Goal: Find contact information: Find contact information

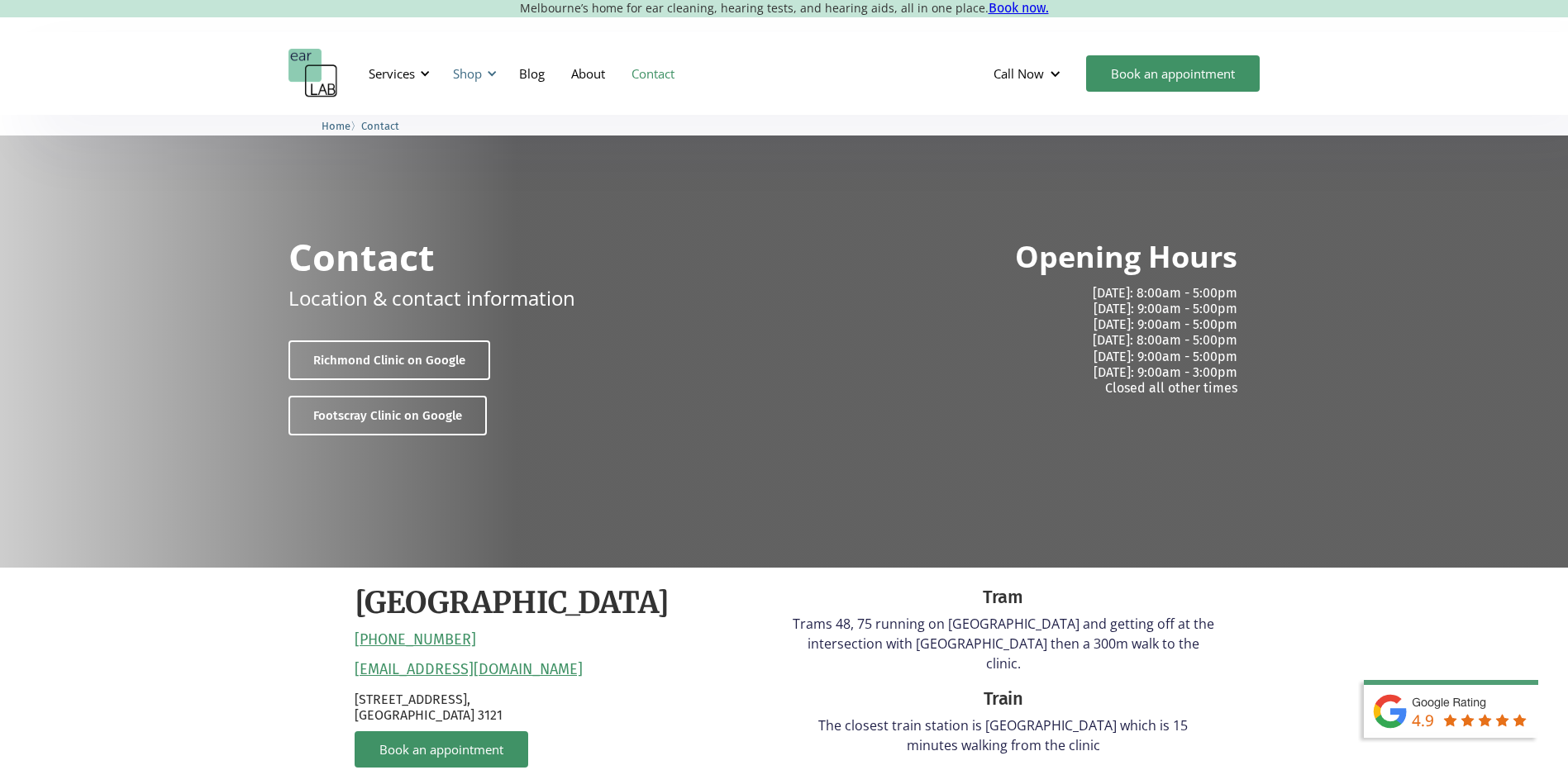
click at [472, 73] on div "Shop" at bounding box center [467, 73] width 29 height 17
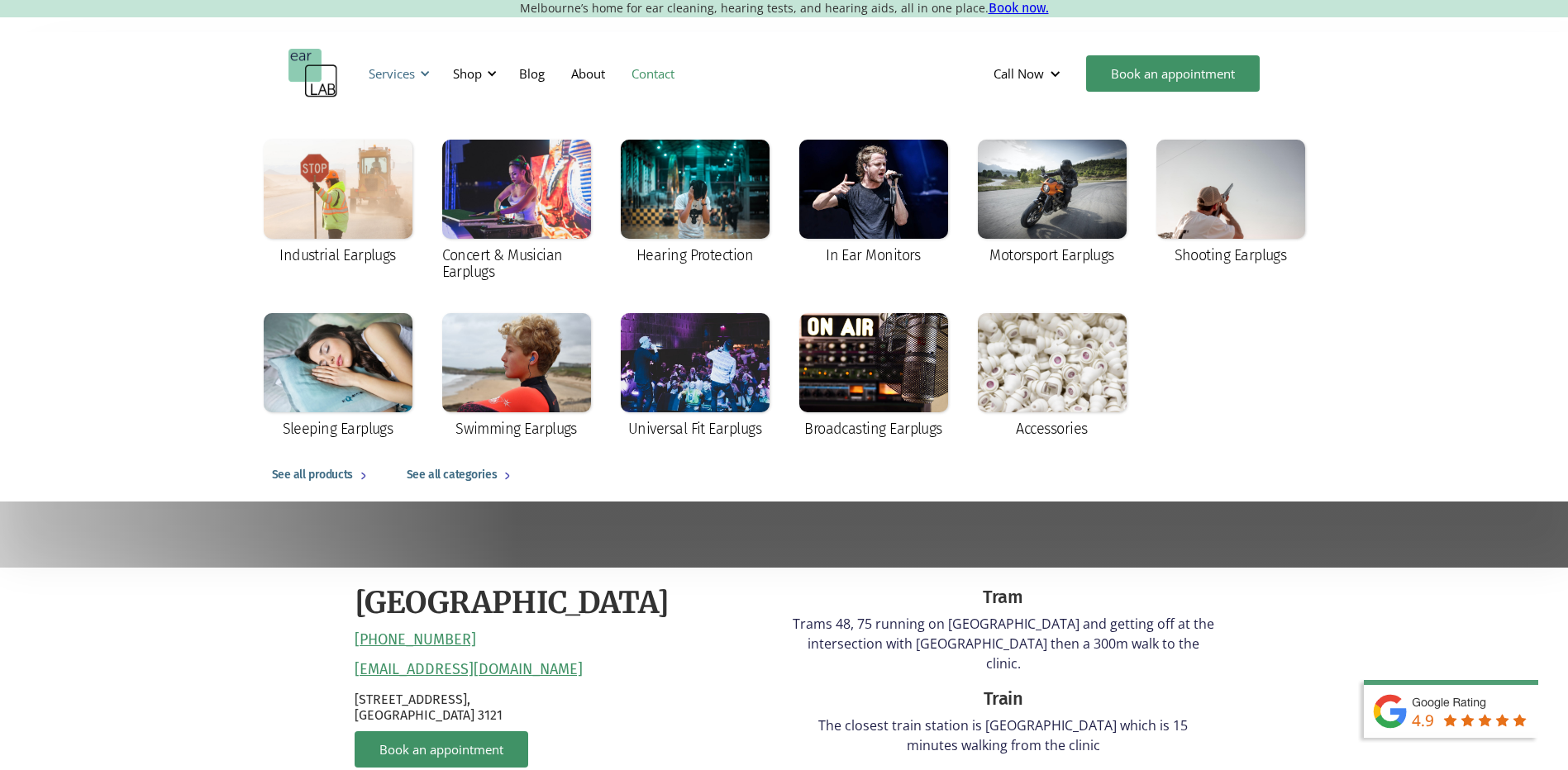
click at [411, 78] on div "Services" at bounding box center [392, 73] width 46 height 17
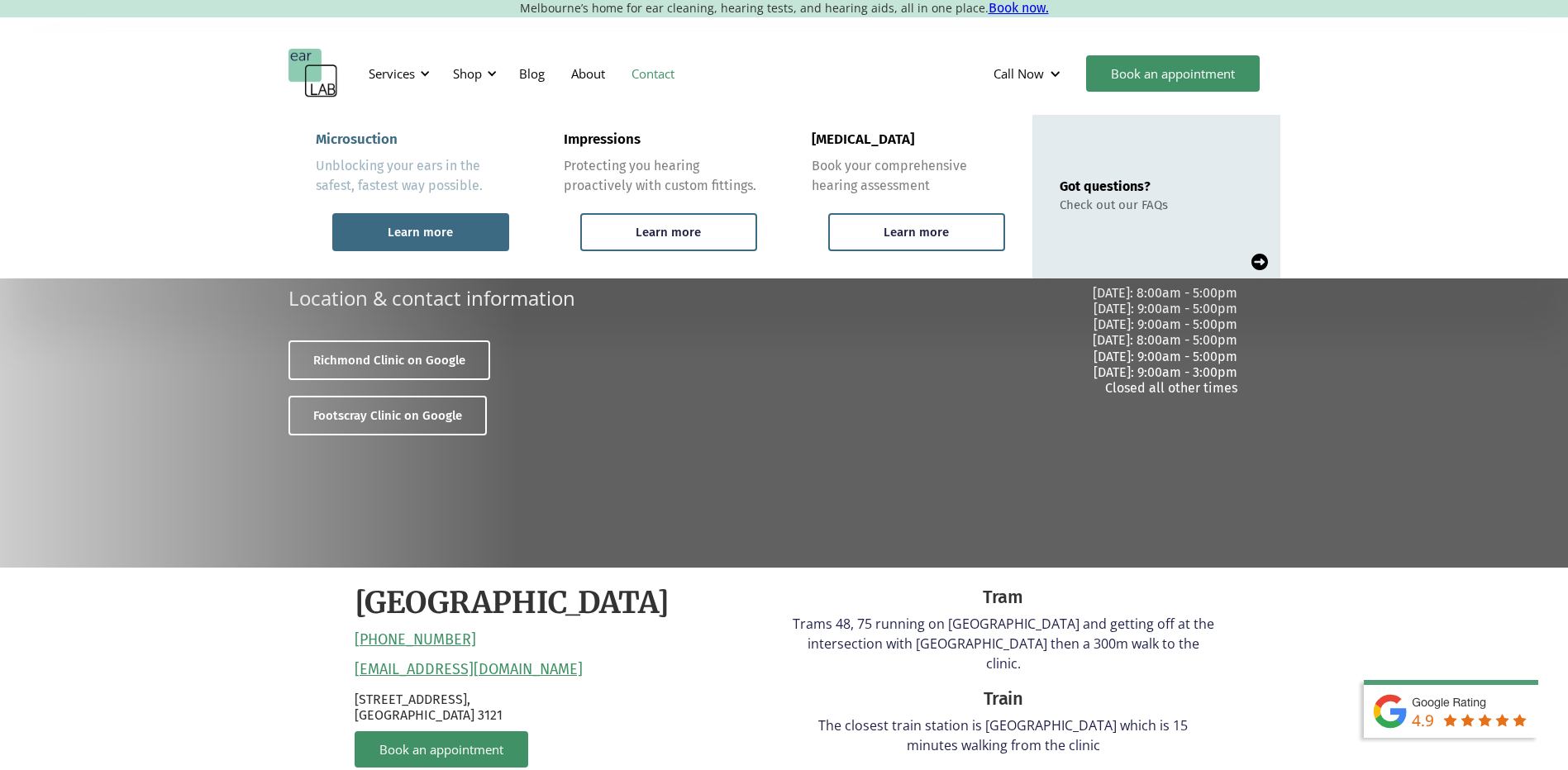
click at [407, 246] on div "Learn more" at bounding box center [421, 232] width 177 height 38
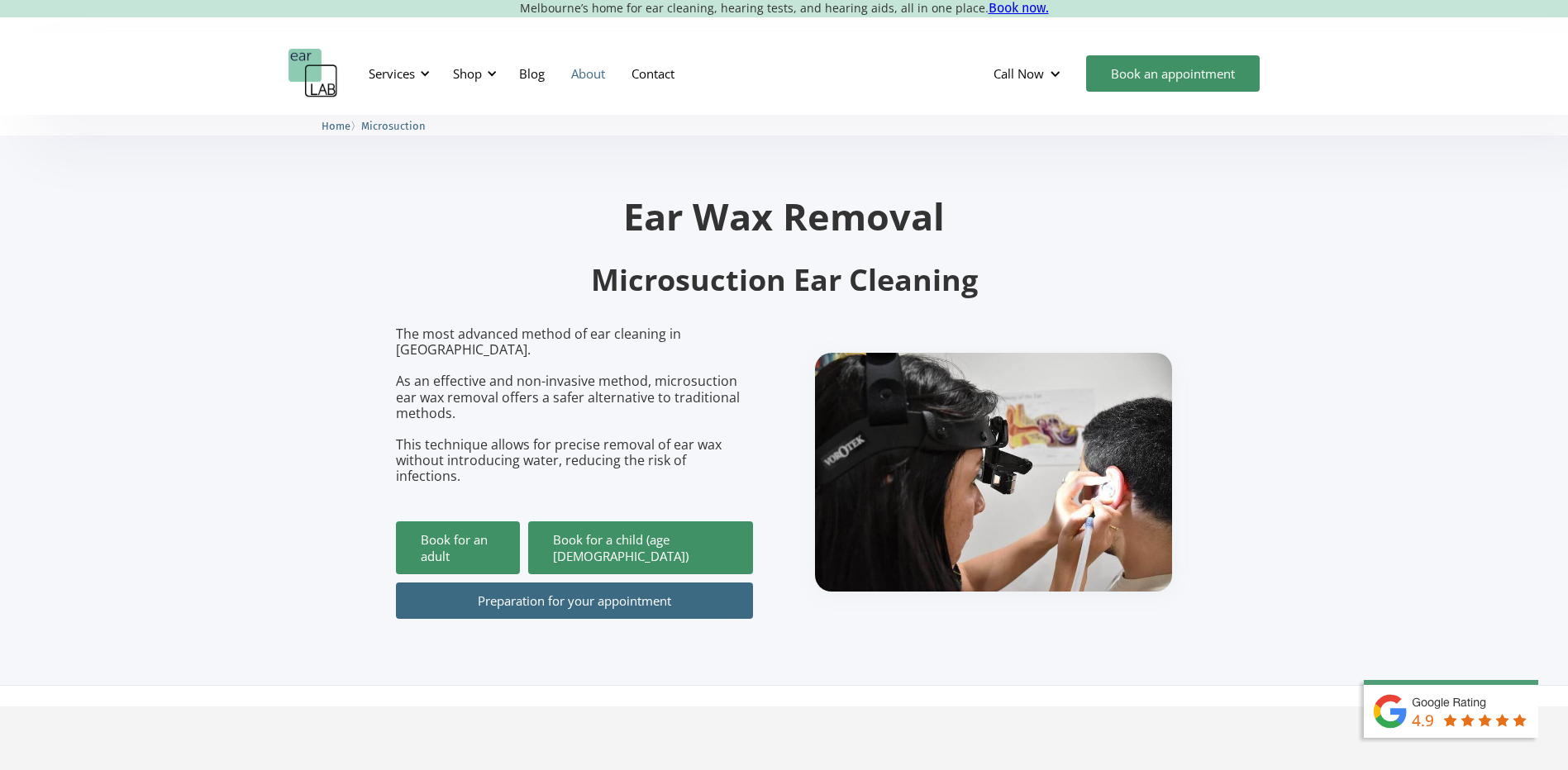
click at [577, 73] on link "About" at bounding box center [588, 73] width 60 height 48
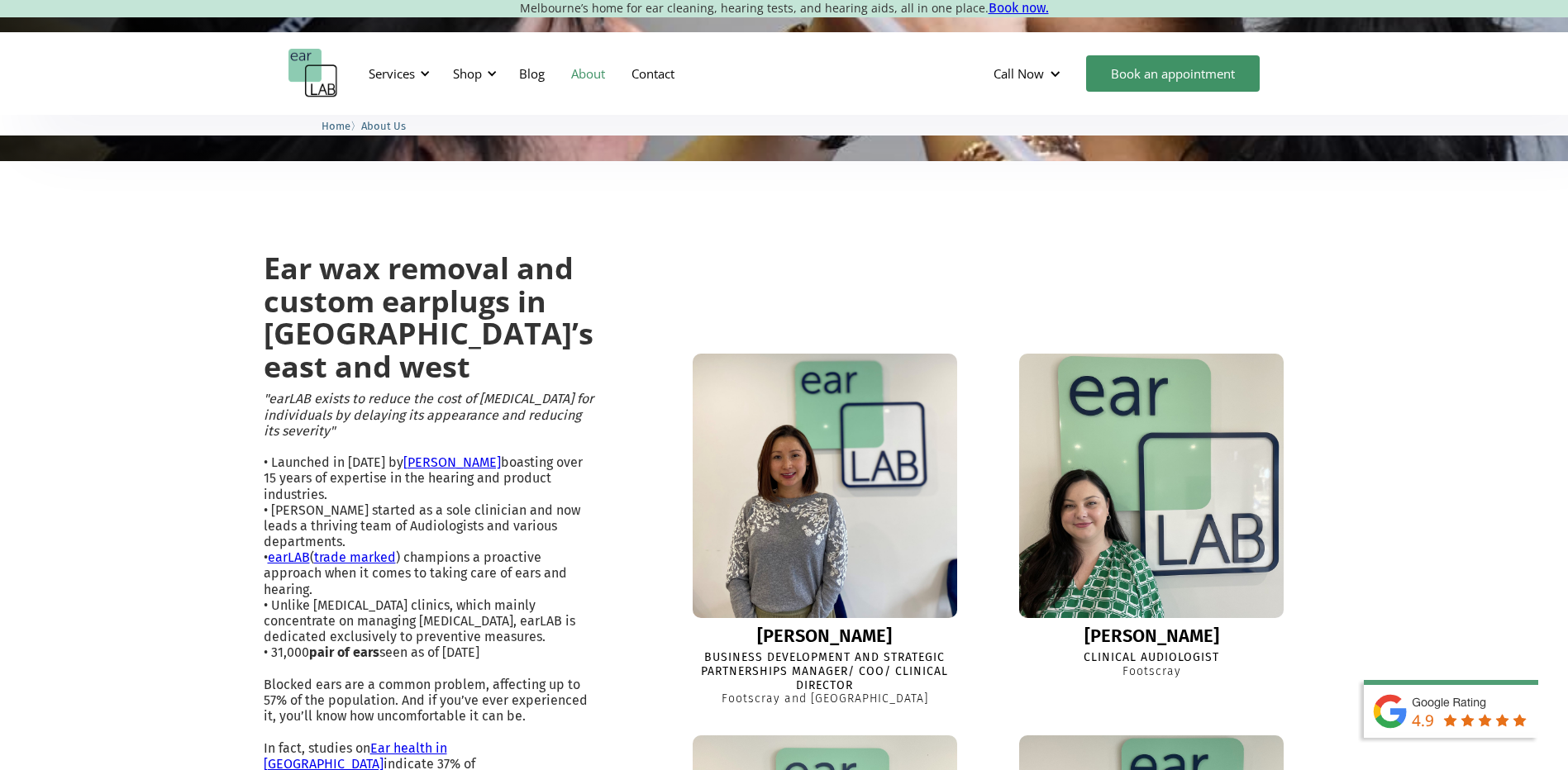
scroll to position [165, 0]
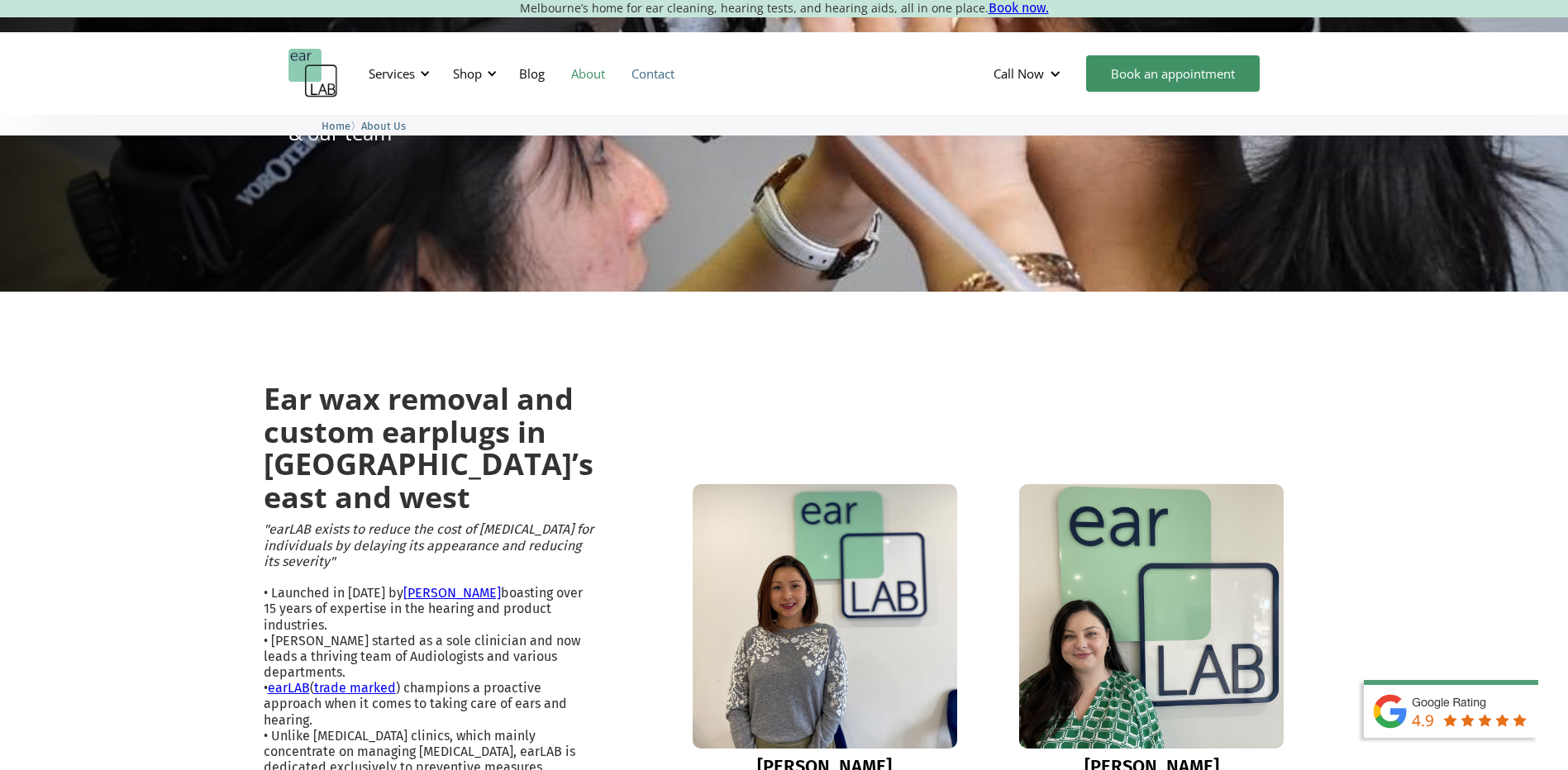
click at [664, 74] on link "Contact" at bounding box center [653, 73] width 70 height 48
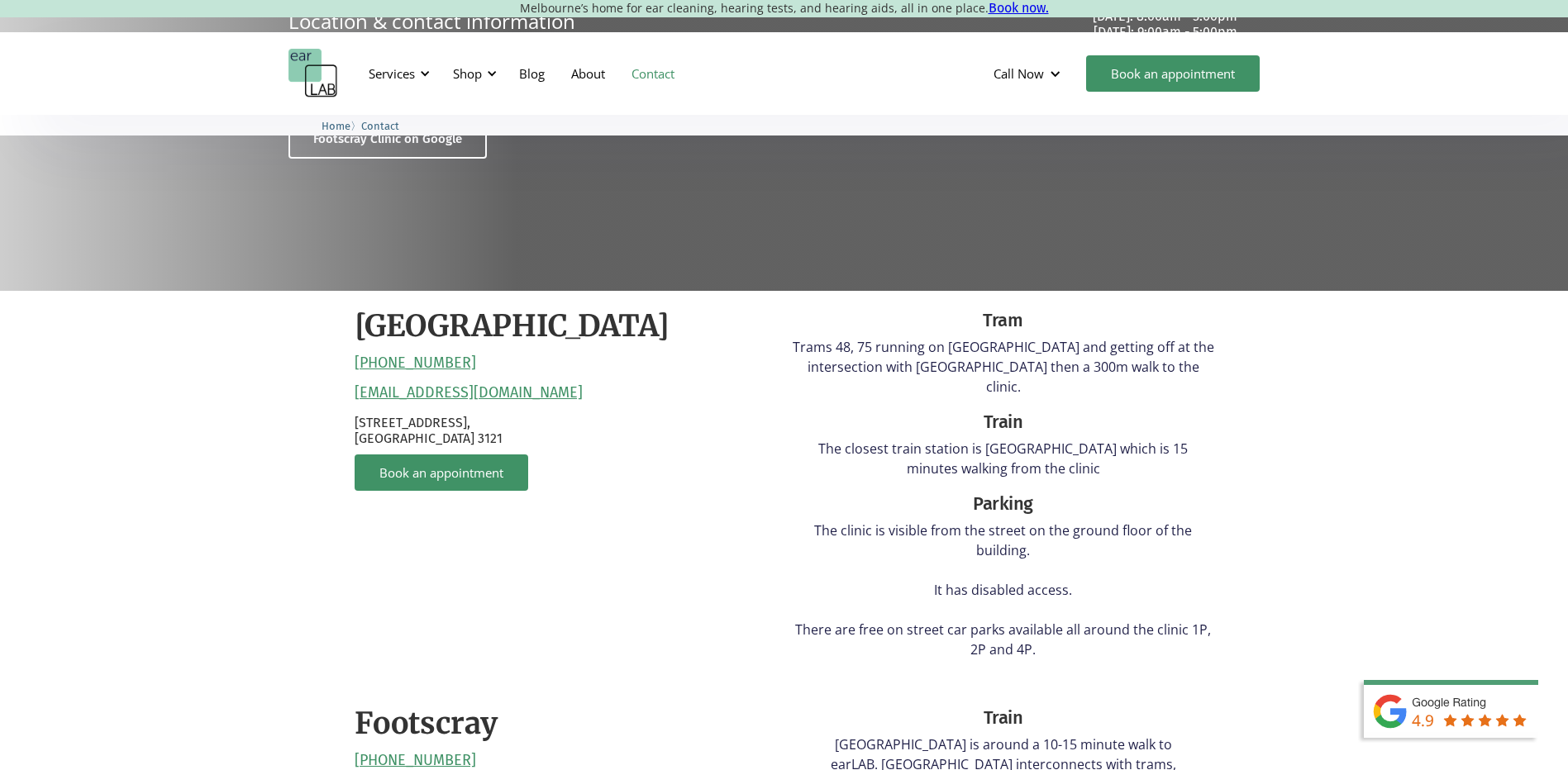
scroll to position [248, 0]
